Goal: Task Accomplishment & Management: Use online tool/utility

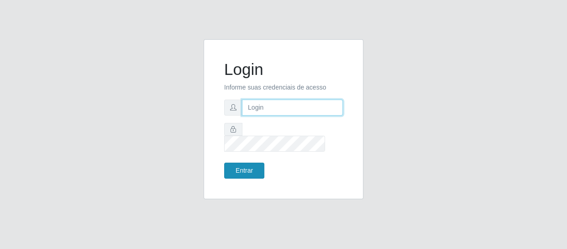
type input "[EMAIL_ADDRESS][DOMAIN_NAME]"
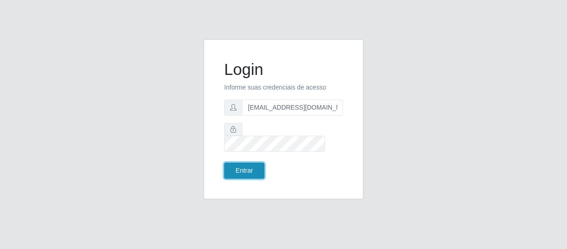
click at [252, 166] on button "Entrar" at bounding box center [244, 171] width 40 height 16
click at [249, 164] on button "Entrar" at bounding box center [244, 171] width 40 height 16
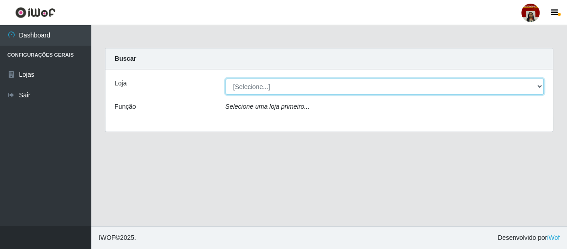
click at [346, 85] on select "[Selecione...] Mar Vermelho - Loja 04" at bounding box center [385, 87] width 319 height 16
select select "251"
click at [226, 79] on select "[Selecione...] Mar Vermelho - Loja 04" at bounding box center [385, 87] width 319 height 16
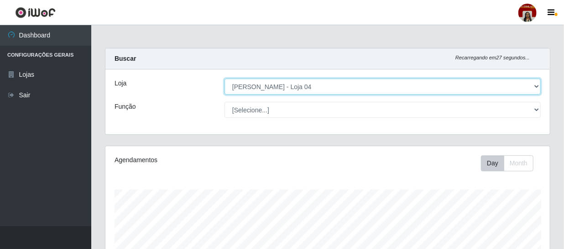
scroll to position [190, 445]
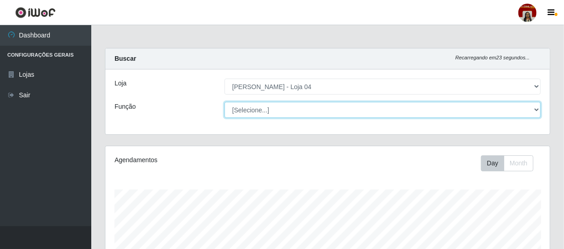
click at [323, 110] on select "[Selecione...] ASG ASG + ASG ++ Auxiliar de Depósito Auxiliar de Depósito + Aux…" at bounding box center [383, 110] width 316 height 16
select select "22"
click at [225, 102] on select "[Selecione...] ASG ASG + ASG ++ Auxiliar de Depósito Auxiliar de Depósito + Aux…" at bounding box center [383, 110] width 316 height 16
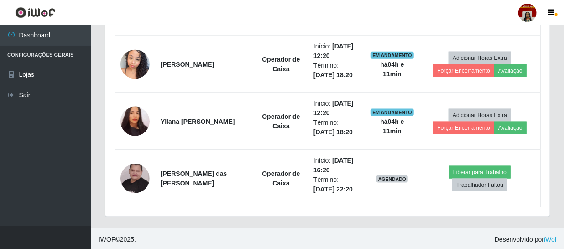
scroll to position [480, 0]
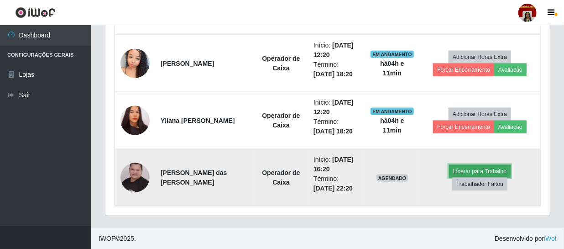
click at [485, 169] on button "Liberar para Trabalho" at bounding box center [480, 171] width 62 height 13
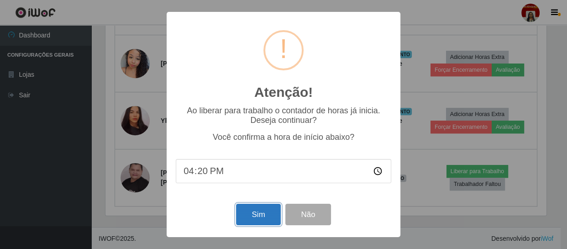
click at [264, 215] on button "Sim" at bounding box center [258, 214] width 44 height 21
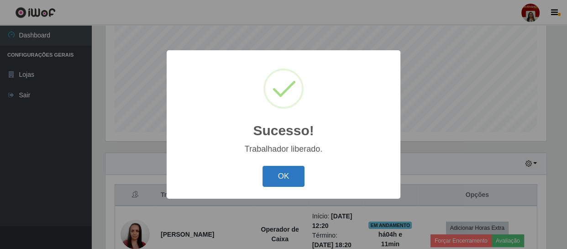
click at [269, 177] on button "OK" at bounding box center [284, 176] width 42 height 21
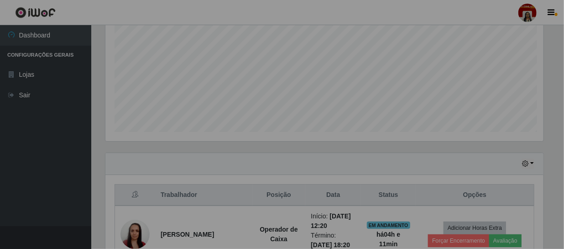
scroll to position [190, 445]
